Goal: Check status: Check status

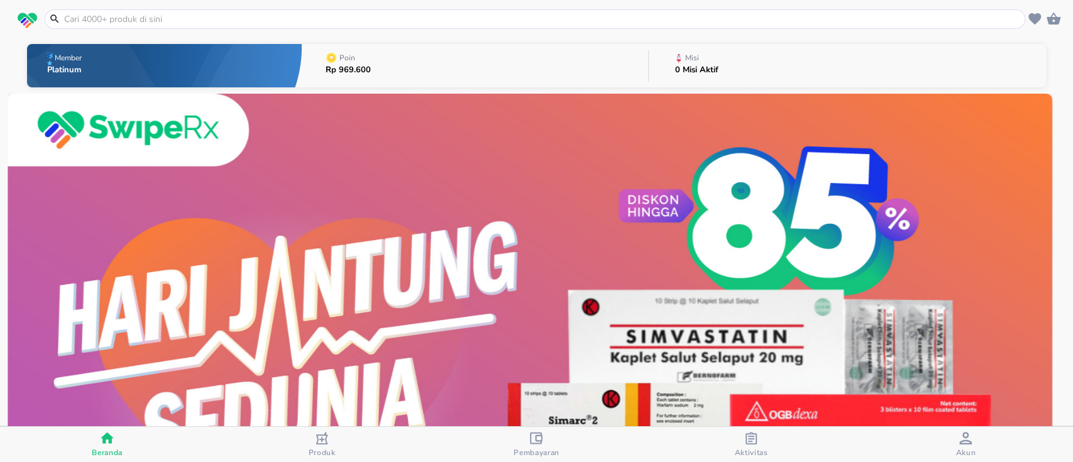
click at [489, 48] on button "Poin Rp 969.600" at bounding box center [475, 66] width 346 height 50
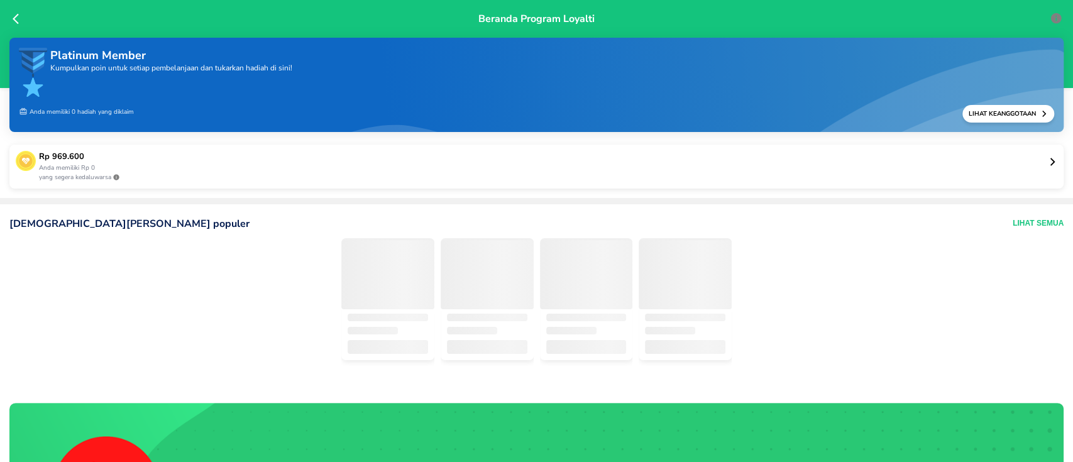
click at [318, 151] on p "Rp 969.600" at bounding box center [543, 157] width 1009 height 13
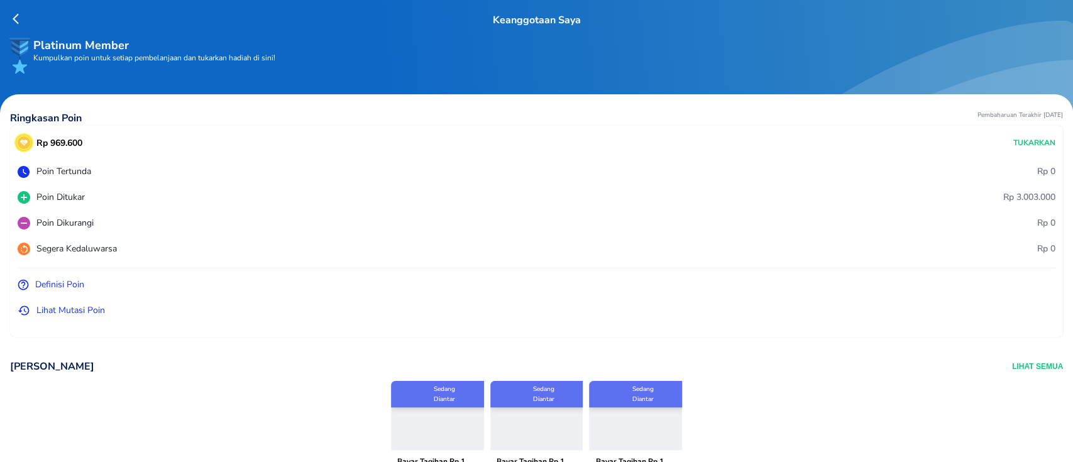
click at [82, 308] on p "Lihat Mutasi Poin" at bounding box center [70, 310] width 69 height 13
